Goal: Information Seeking & Learning: Understand process/instructions

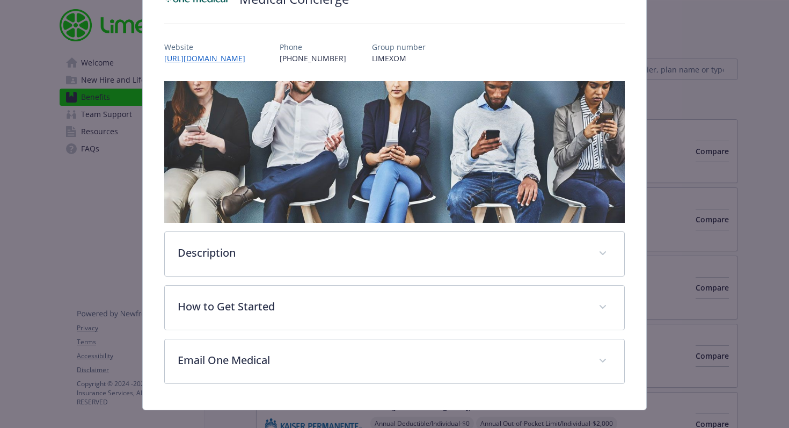
scroll to position [116, 0]
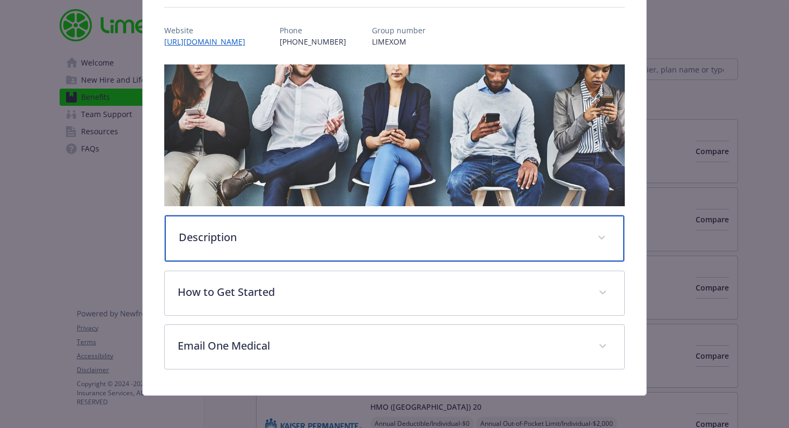
click at [282, 227] on div "Description" at bounding box center [395, 238] width 460 height 46
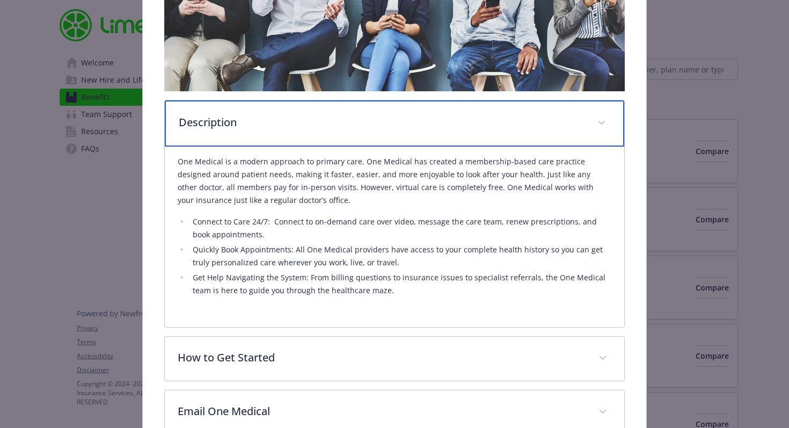
scroll to position [244, 0]
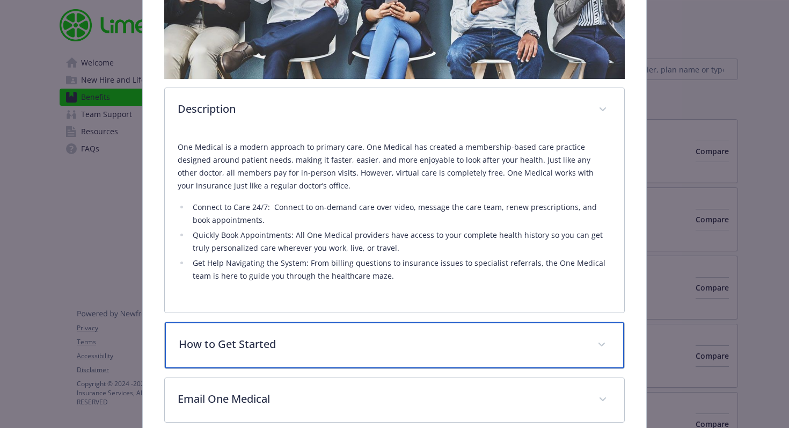
click at [300, 337] on p "How to Get Started" at bounding box center [382, 344] width 406 height 16
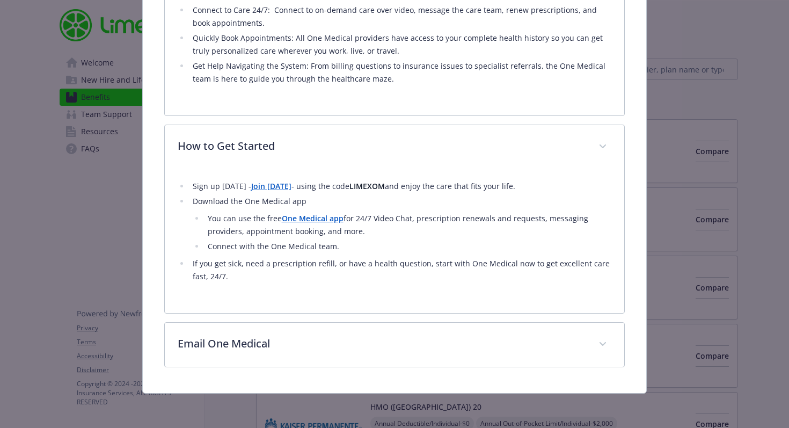
scroll to position [441, 0]
click at [355, 184] on strong "LIMEXOM" at bounding box center [366, 186] width 35 height 10
copy strong "LIMEXOM"
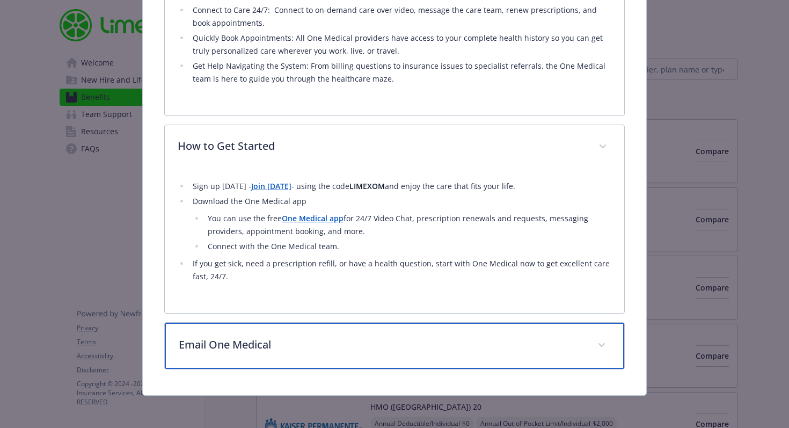
click at [299, 340] on p "Email One Medical" at bounding box center [382, 344] width 406 height 16
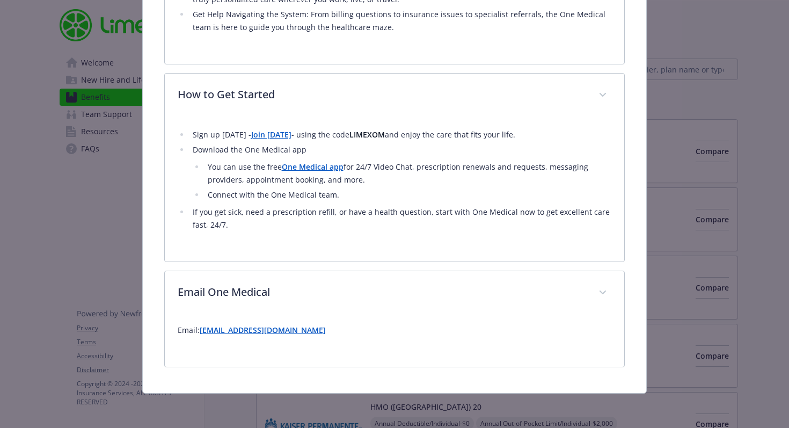
scroll to position [492, 0]
click at [357, 132] on strong "LIMEXOM" at bounding box center [366, 134] width 35 height 10
copy strong "LIMEXOM"
click at [265, 133] on strong "Join [DATE]" at bounding box center [271, 134] width 40 height 10
